Goal: Task Accomplishment & Management: Use online tool/utility

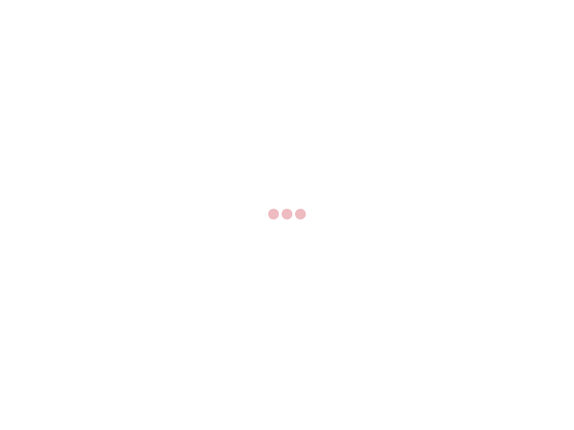
select select "US"
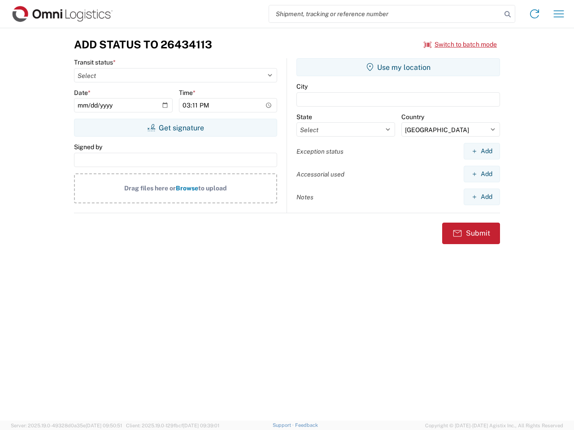
click at [385, 14] on input "search" at bounding box center [385, 13] width 232 height 17
click at [507, 14] on icon at bounding box center [507, 14] width 13 height 13
click at [534, 14] on icon at bounding box center [534, 14] width 14 height 14
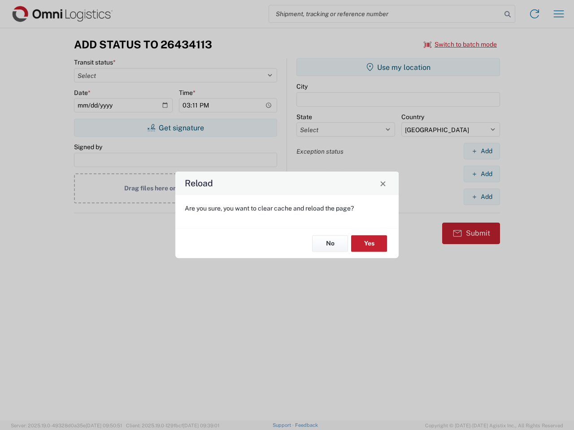
click at [460, 44] on div "Reload Are you sure, you want to clear cache and reload the page? No Yes" at bounding box center [287, 215] width 574 height 430
click at [175, 128] on div "Reload Are you sure, you want to clear cache and reload the page? No Yes" at bounding box center [287, 215] width 574 height 430
click at [398, 67] on div "Reload Are you sure, you want to clear cache and reload the page? No Yes" at bounding box center [287, 215] width 574 height 430
click at [481, 151] on div "Reload Are you sure, you want to clear cache and reload the page? No Yes" at bounding box center [287, 215] width 574 height 430
click at [481, 174] on div "Reload Are you sure, you want to clear cache and reload the page? No Yes" at bounding box center [287, 215] width 574 height 430
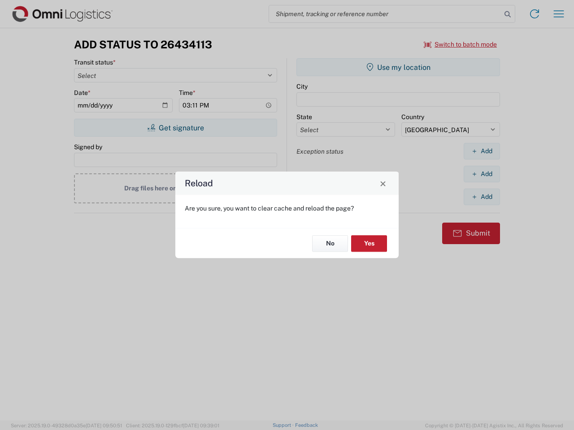
click at [481, 197] on div "Reload Are you sure, you want to clear cache and reload the page? No Yes" at bounding box center [287, 215] width 574 height 430
